Goal: Task Accomplishment & Management: Complete application form

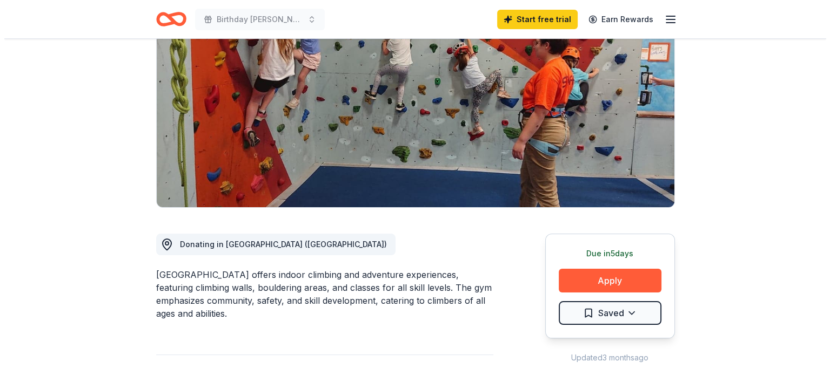
scroll to position [108, 0]
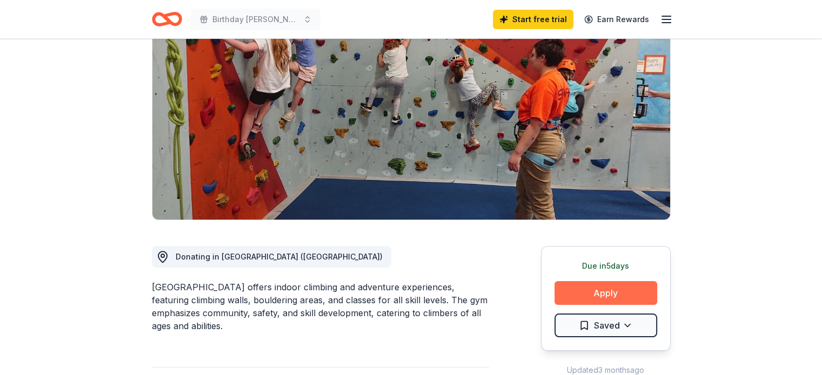
click at [603, 292] on button "Apply" at bounding box center [605, 293] width 103 height 24
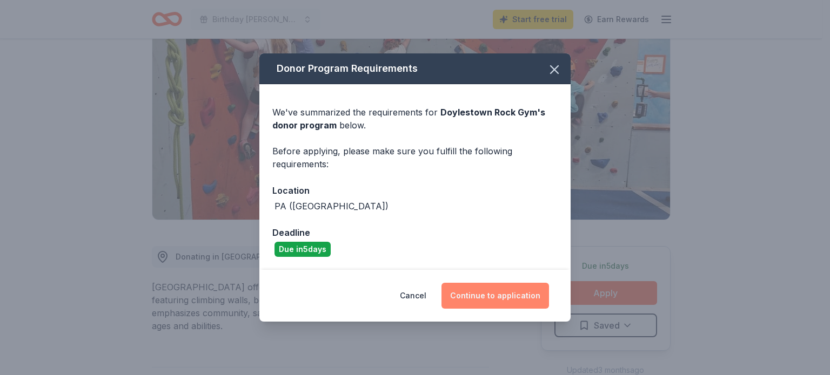
click at [482, 291] on button "Continue to application" at bounding box center [495, 296] width 108 height 26
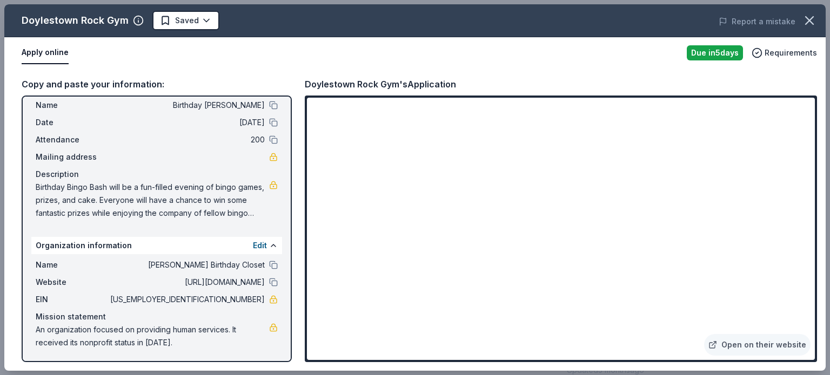
scroll to position [0, 0]
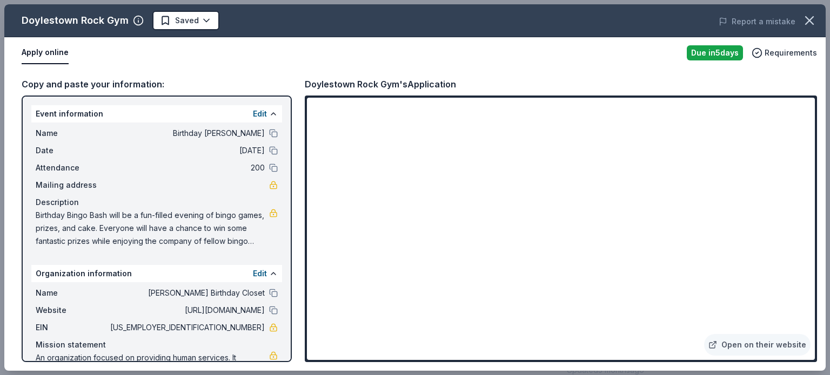
click at [29, 50] on button "Apply online" at bounding box center [45, 53] width 47 height 23
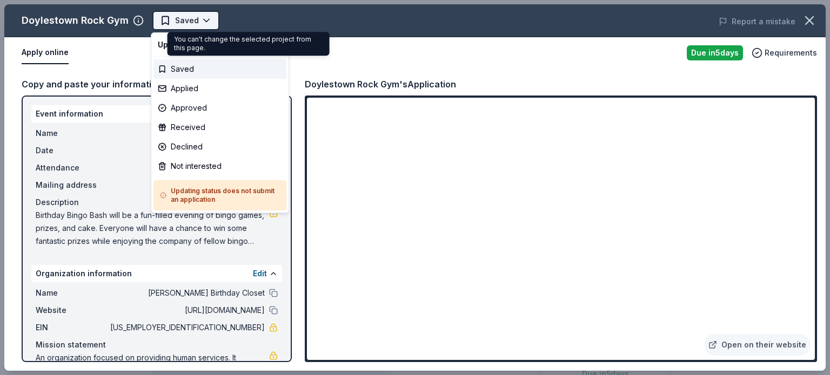
click at [201, 18] on body "Birthday Bingo Bash Saved Apply Due in 5 days Share Doylestown Rock Gym New Sha…" at bounding box center [411, 187] width 822 height 375
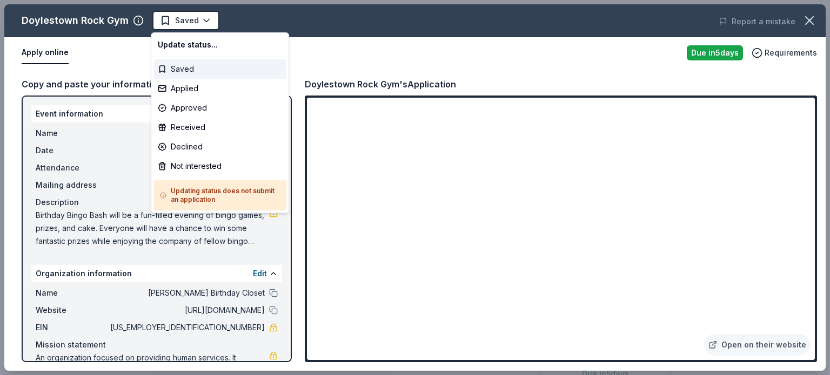
click at [182, 66] on div "Saved" at bounding box center [219, 68] width 133 height 19
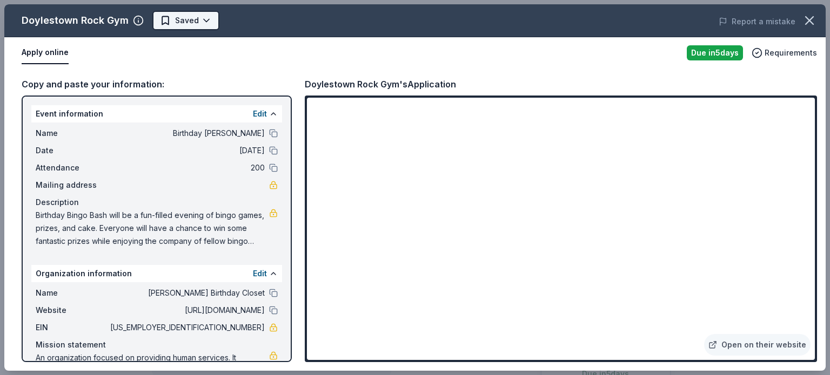
click at [182, 19] on html "Birthday Bingo Bash Saved Apply Due in 5 days Share Doylestown Rock Gym New Sha…" at bounding box center [415, 187] width 830 height 375
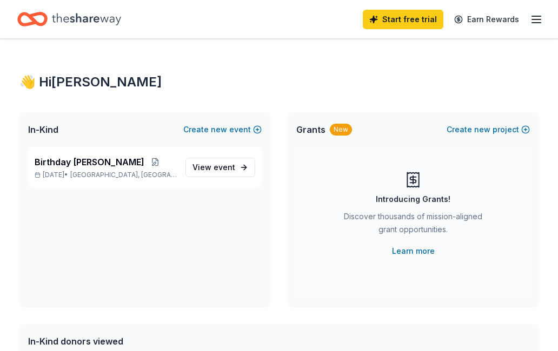
click at [102, 19] on icon "Home" at bounding box center [86, 19] width 69 height 22
click at [538, 18] on icon "button" at bounding box center [535, 19] width 13 height 13
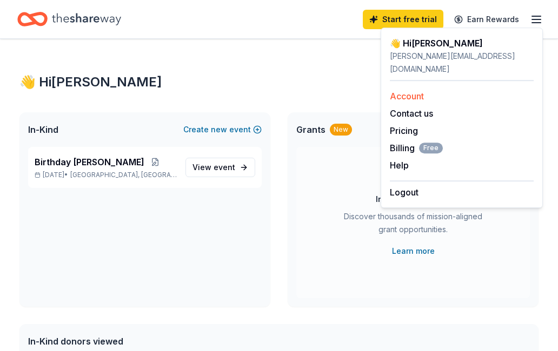
click at [404, 91] on link "Account" at bounding box center [407, 96] width 34 height 11
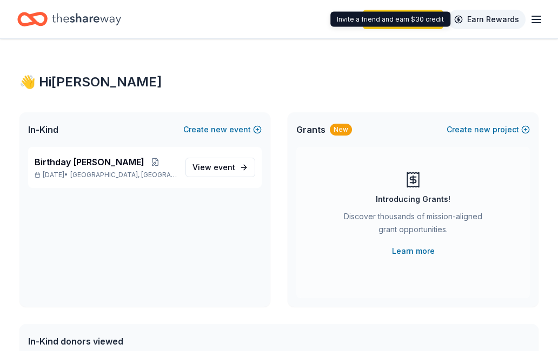
click at [475, 16] on link "Earn Rewards" at bounding box center [486, 19] width 78 height 19
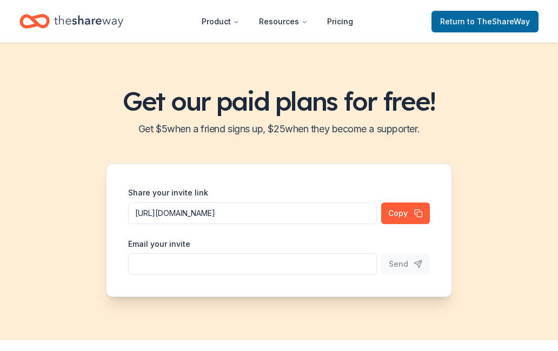
click at [404, 16] on nav "Product Resources Pricing Return to TheShareWay" at bounding box center [278, 21] width 519 height 25
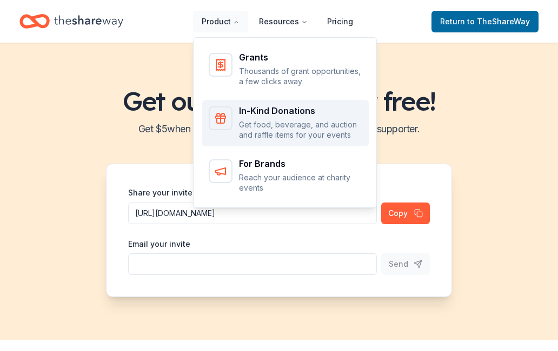
click at [258, 107] on div "In-Kind Donations" at bounding box center [300, 110] width 123 height 9
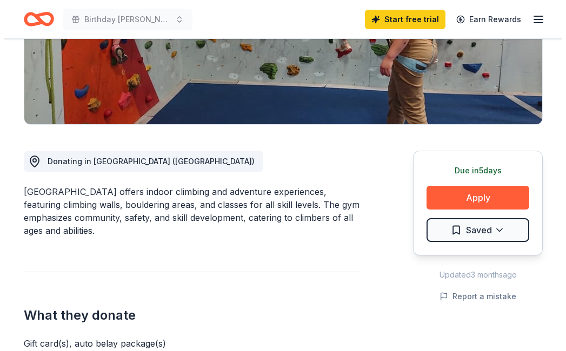
scroll to position [216, 0]
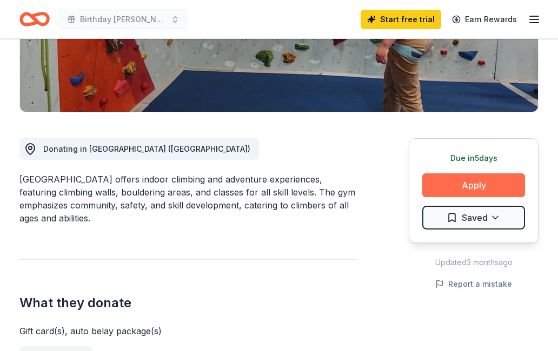
click at [472, 186] on button "Apply" at bounding box center [473, 185] width 103 height 24
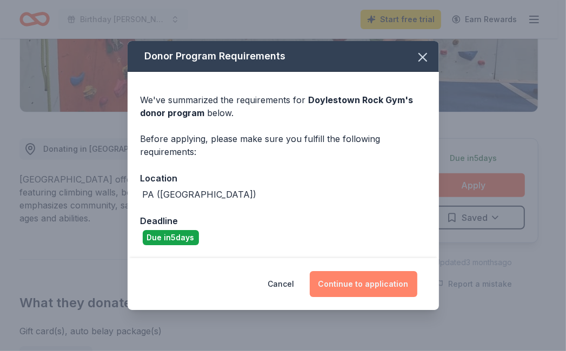
click at [337, 281] on button "Continue to application" at bounding box center [364, 284] width 108 height 26
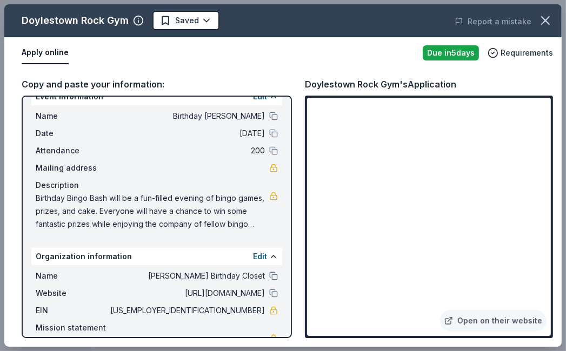
scroll to position [0, 0]
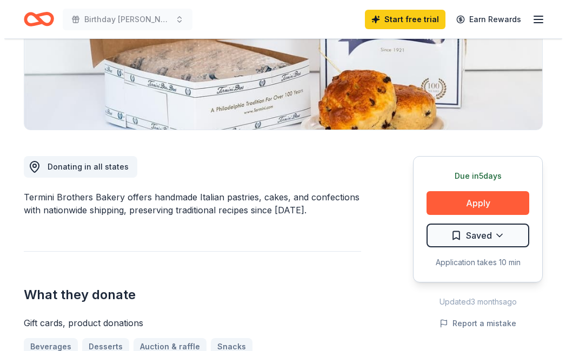
scroll to position [216, 0]
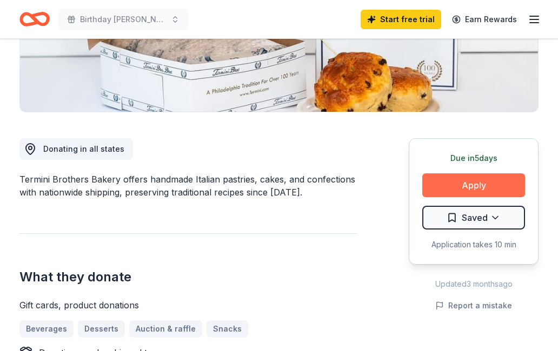
click at [469, 185] on button "Apply" at bounding box center [473, 185] width 103 height 24
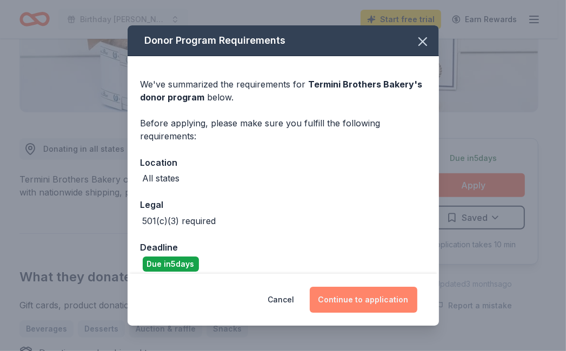
click at [330, 296] on button "Continue to application" at bounding box center [364, 300] width 108 height 26
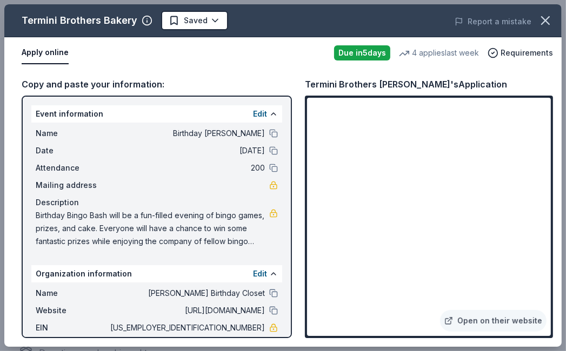
scroll to position [53, 0]
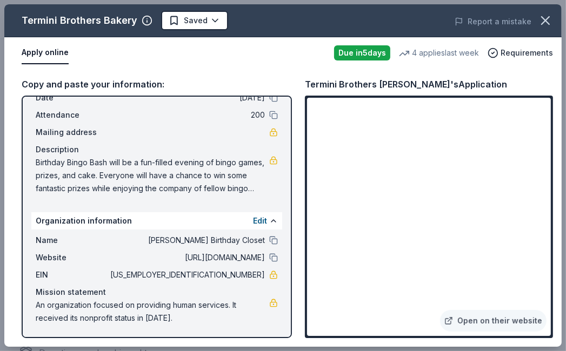
drag, startPoint x: 254, startPoint y: 254, endPoint x: 229, endPoint y: 274, distance: 32.3
click at [206, 254] on span "https://lizsbirthdaycloset.org/" at bounding box center [186, 257] width 157 height 13
drag, startPoint x: 165, startPoint y: 317, endPoint x: 61, endPoint y: 300, distance: 106.2
click at [61, 300] on span "An organization focused on providing human services. It received its nonprofit …" at bounding box center [152, 312] width 233 height 26
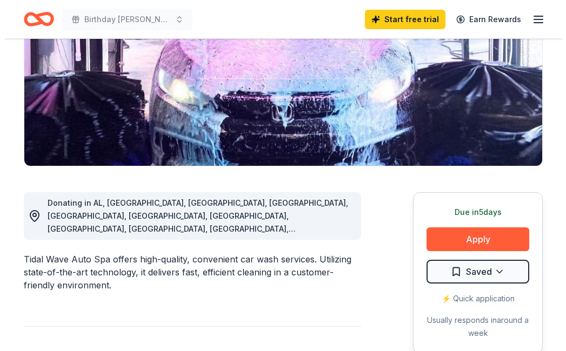
scroll to position [162, 0]
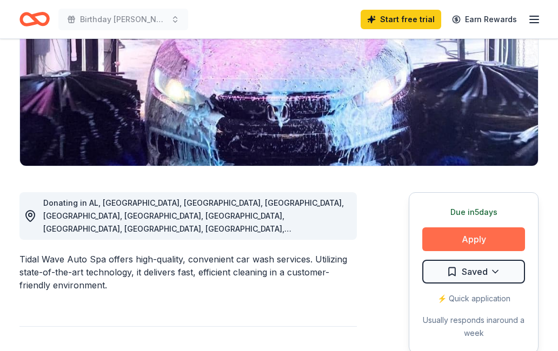
click at [478, 237] on button "Apply" at bounding box center [473, 239] width 103 height 24
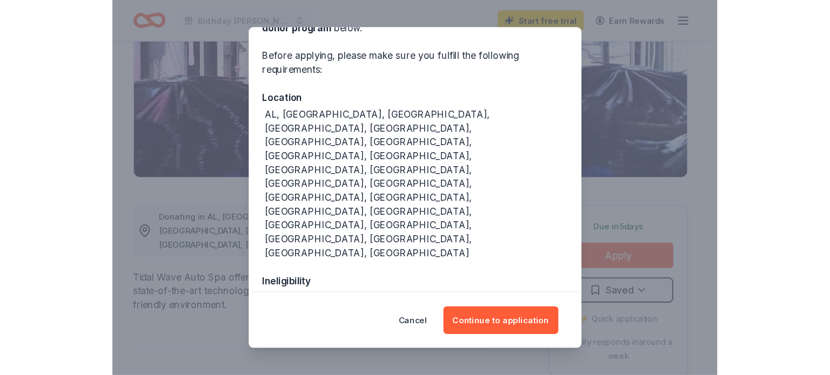
scroll to position [79, 0]
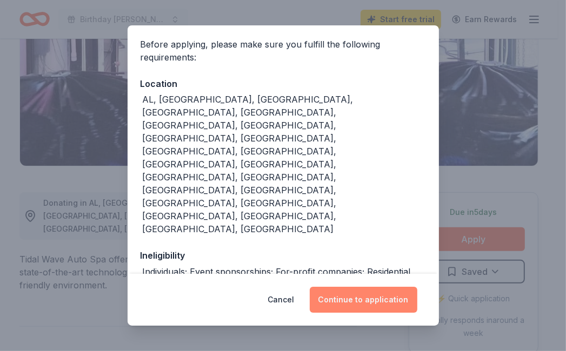
click at [357, 297] on button "Continue to application" at bounding box center [364, 300] width 108 height 26
